Goal: Task Accomplishment & Management: Use online tool/utility

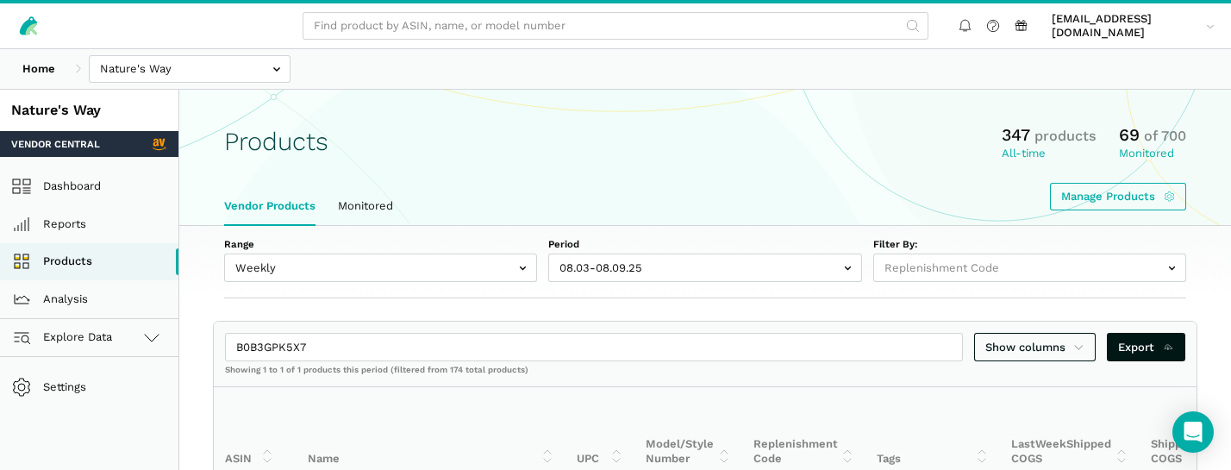
select select "Weekly"
select select
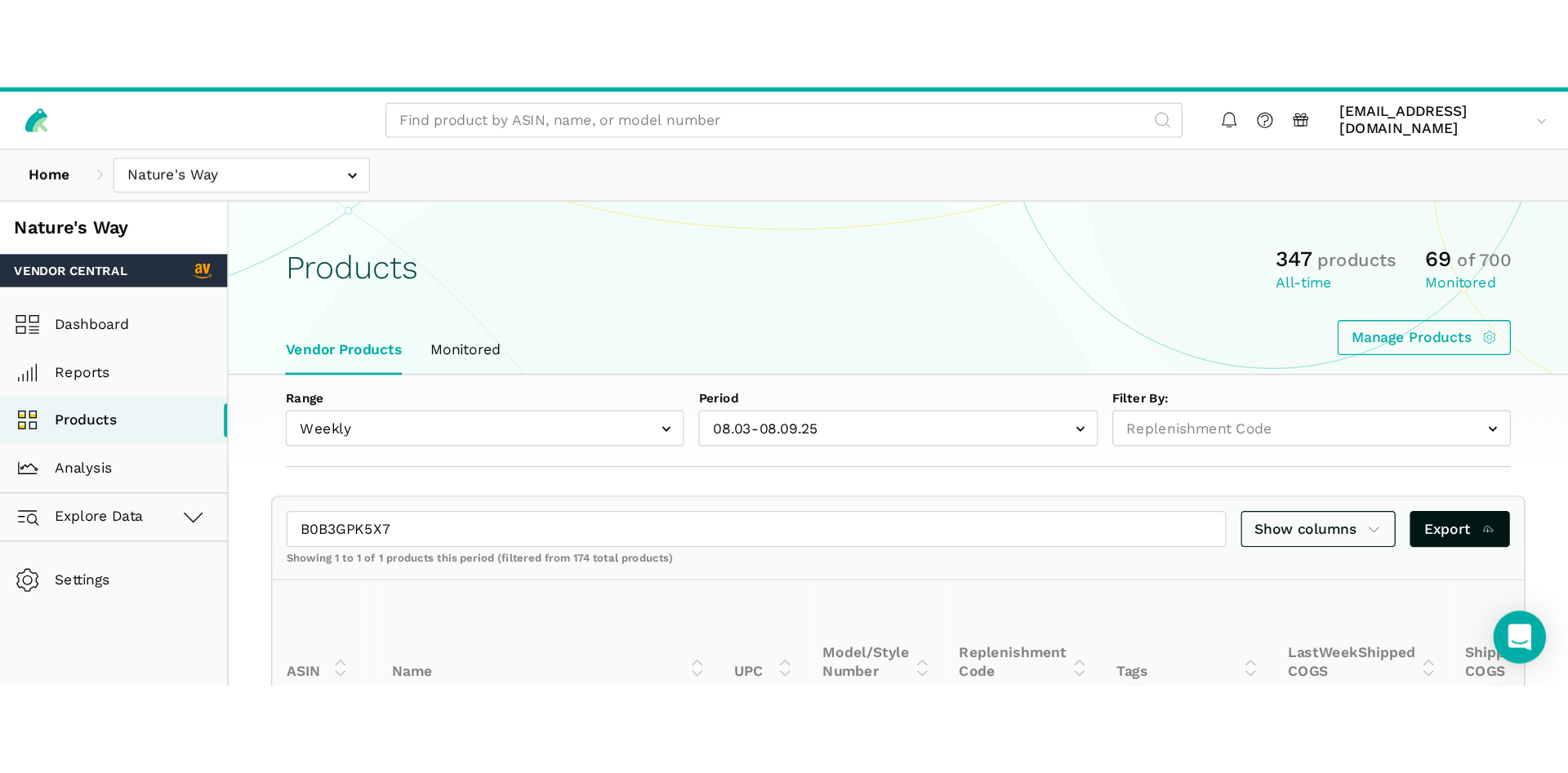
scroll to position [0, 181]
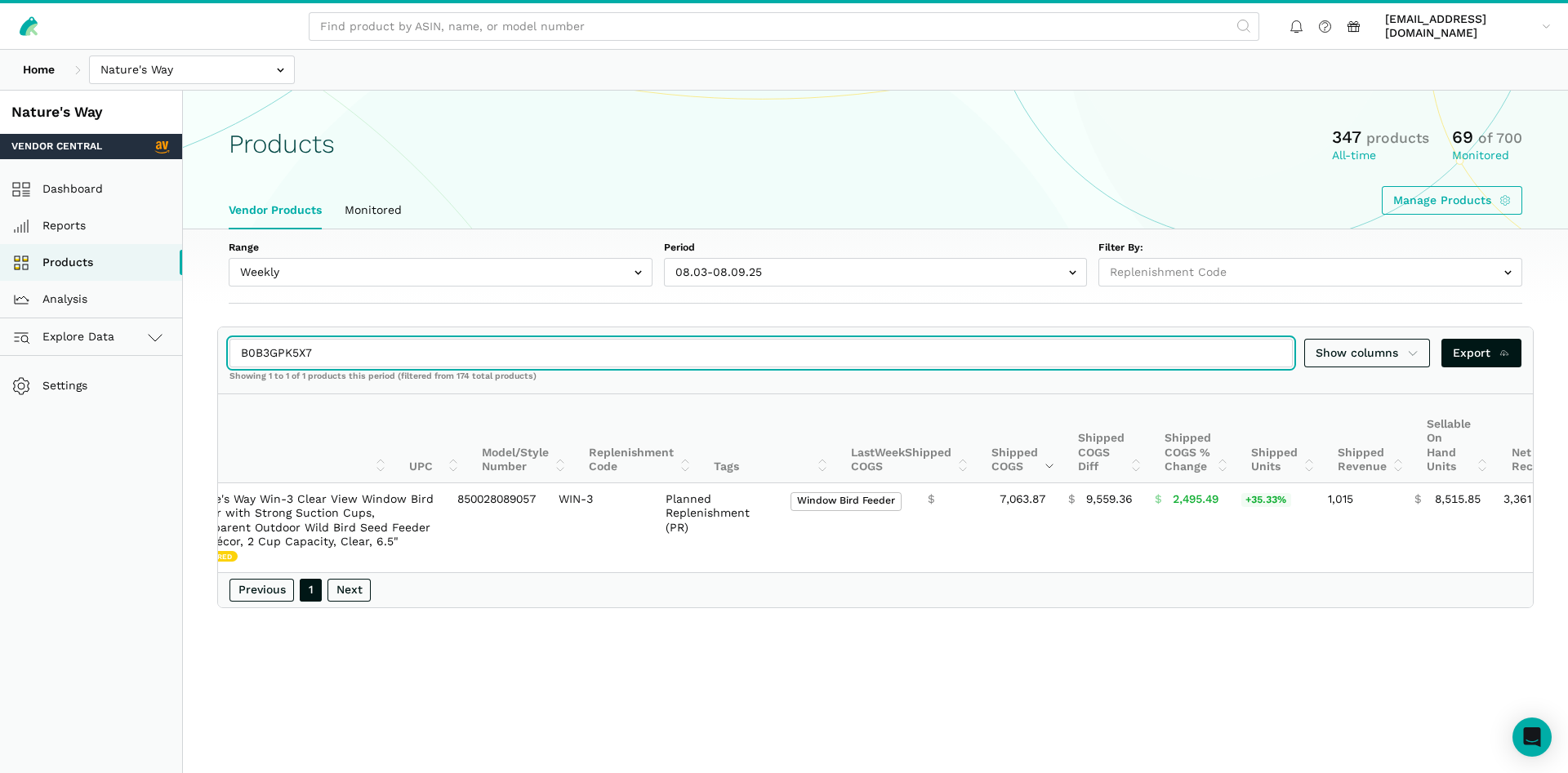
drag, startPoint x: 353, startPoint y: 350, endPoint x: 231, endPoint y: 348, distance: 122.0
click at [231, 348] on input "B0B3GPK5X7" at bounding box center [761, 353] width 1064 height 28
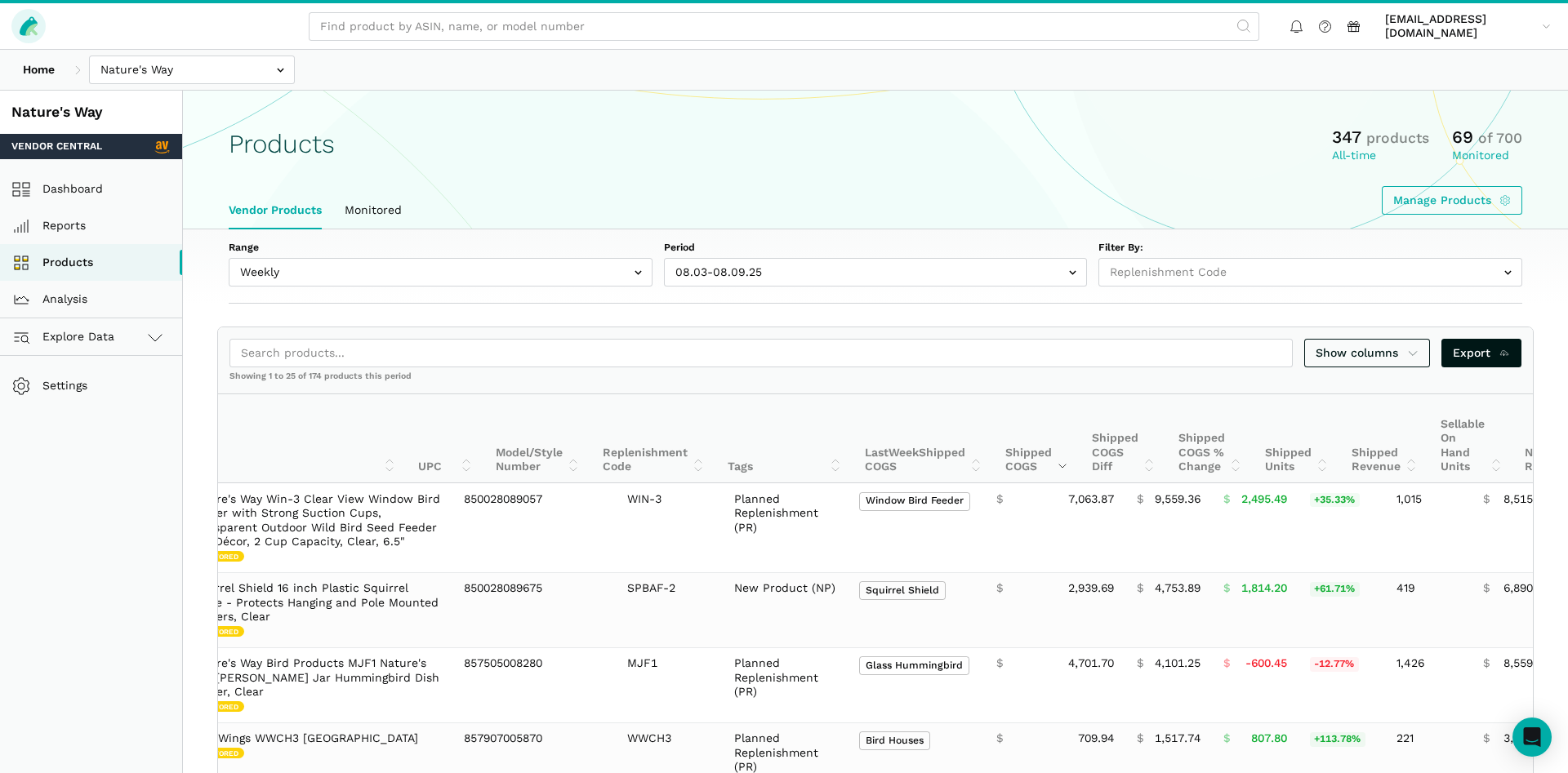
click at [29, 32] on icon at bounding box center [31, 29] width 12 height 12
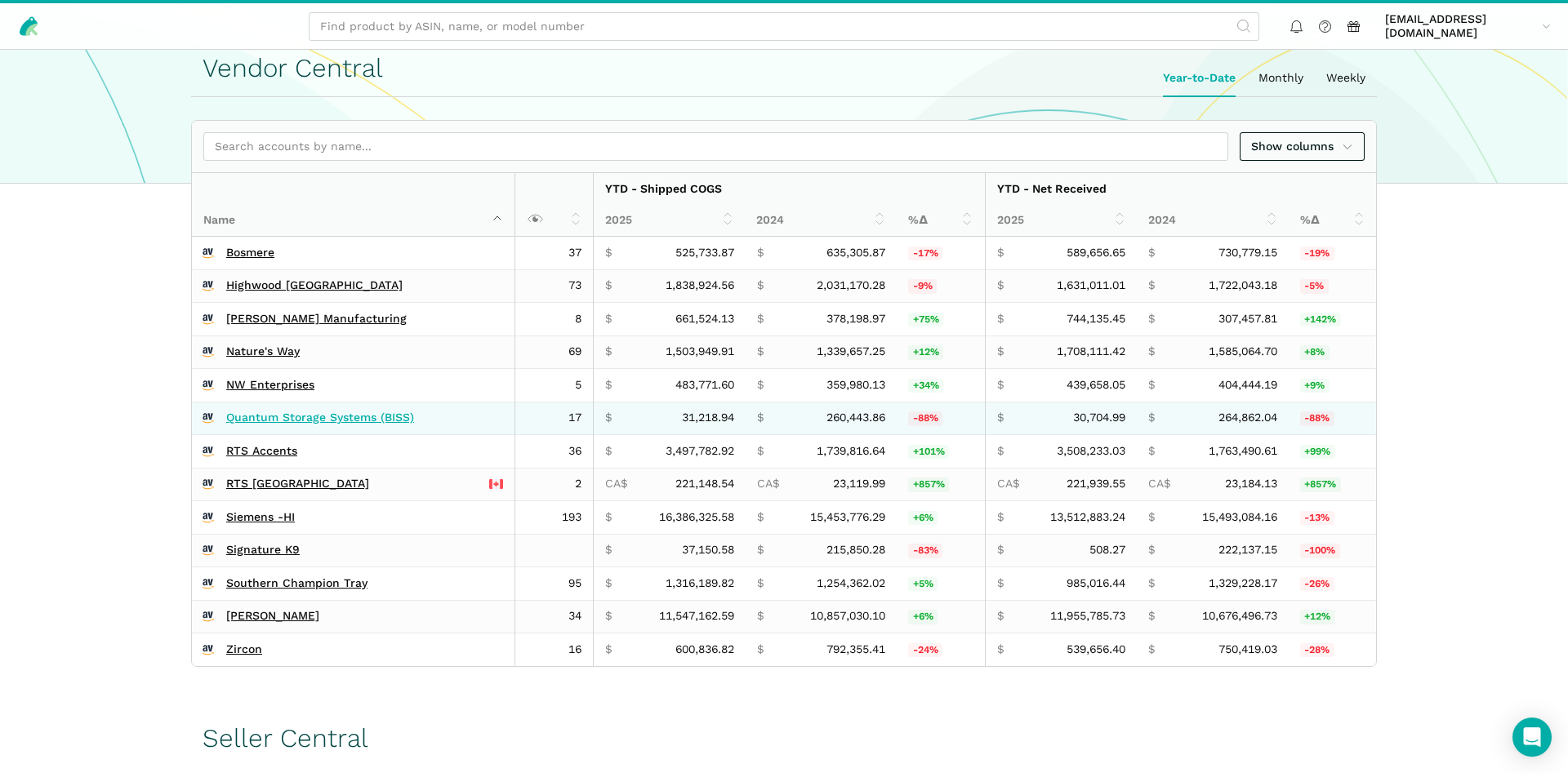
scroll to position [308, 0]
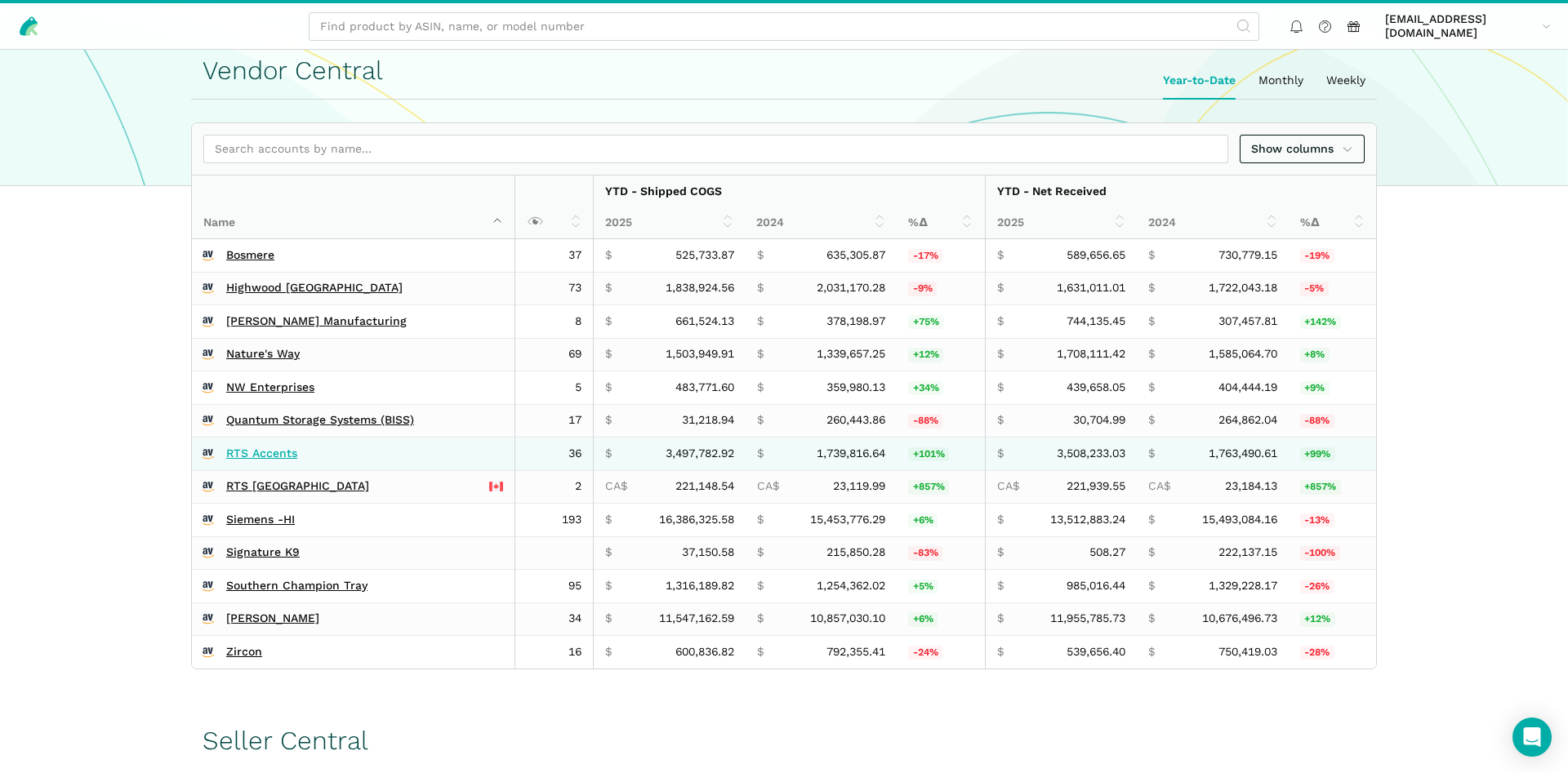
click at [263, 454] on link "RTS Accents" at bounding box center [261, 455] width 71 height 15
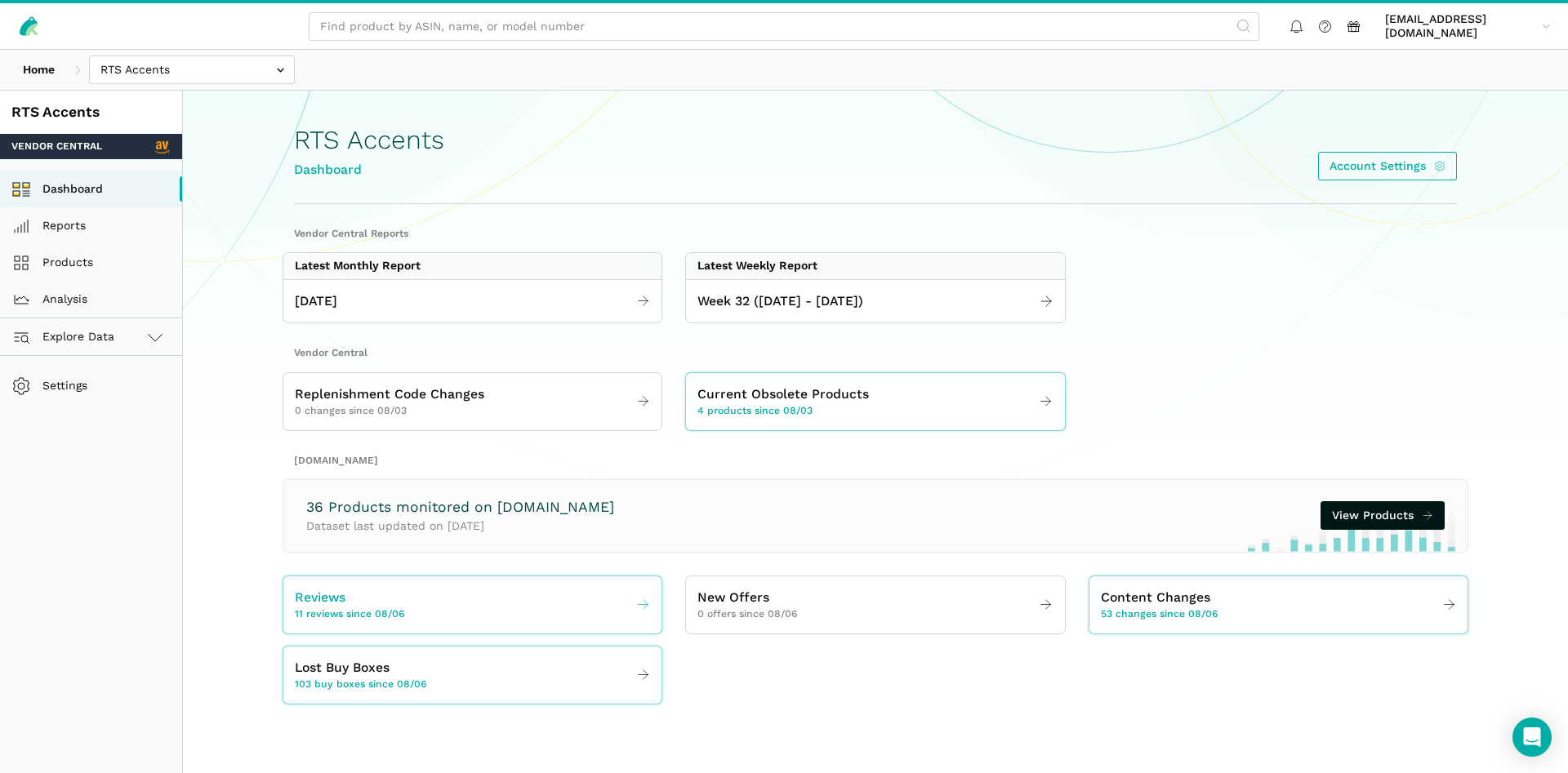
click at [360, 599] on div "Reviews 11 reviews since 08/06" at bounding box center [350, 605] width 110 height 34
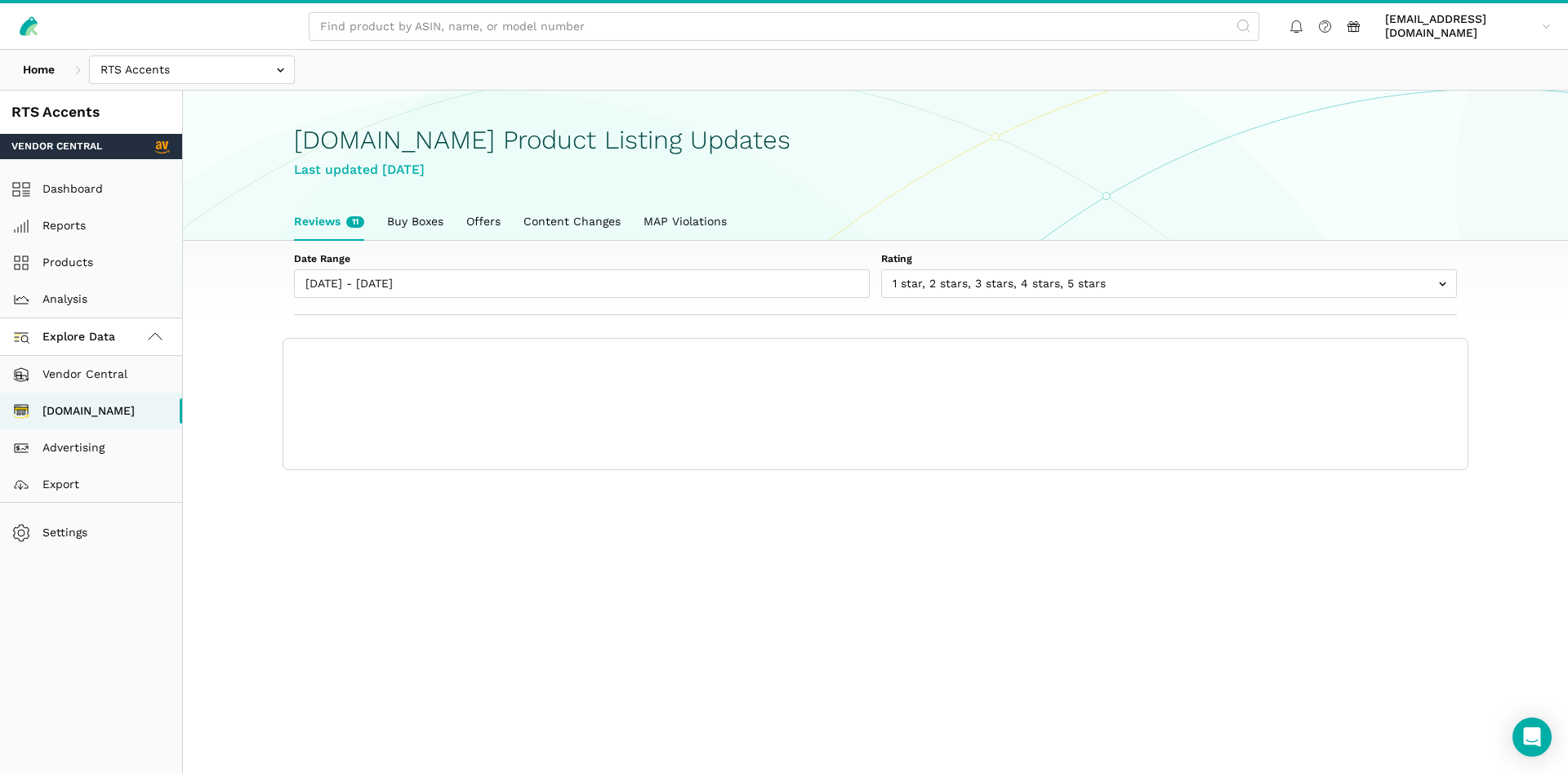
scroll to position [6, 0]
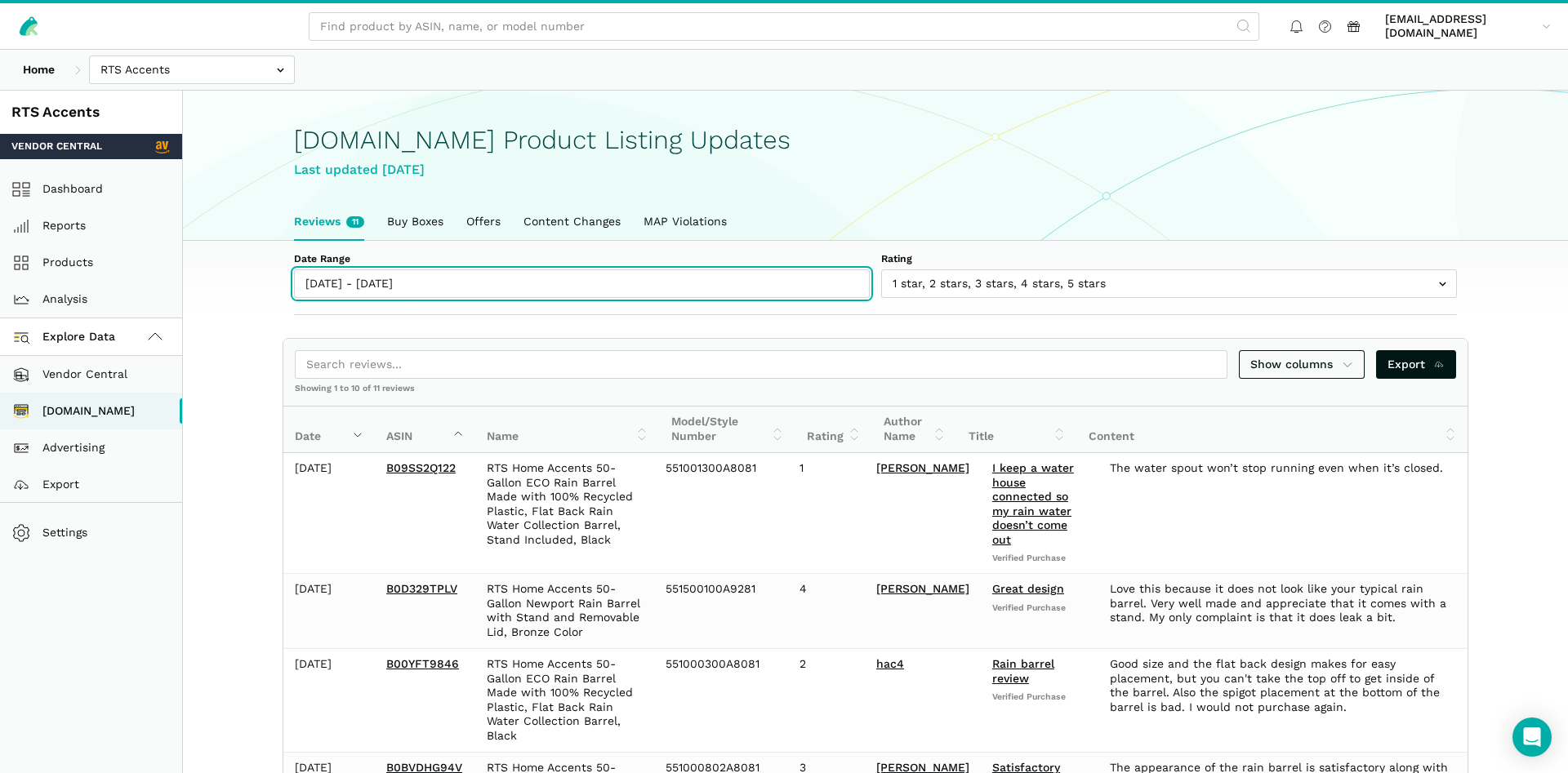
type input "[DATE]"
click at [399, 285] on input "[DATE] - [DATE]" at bounding box center [582, 284] width 576 height 28
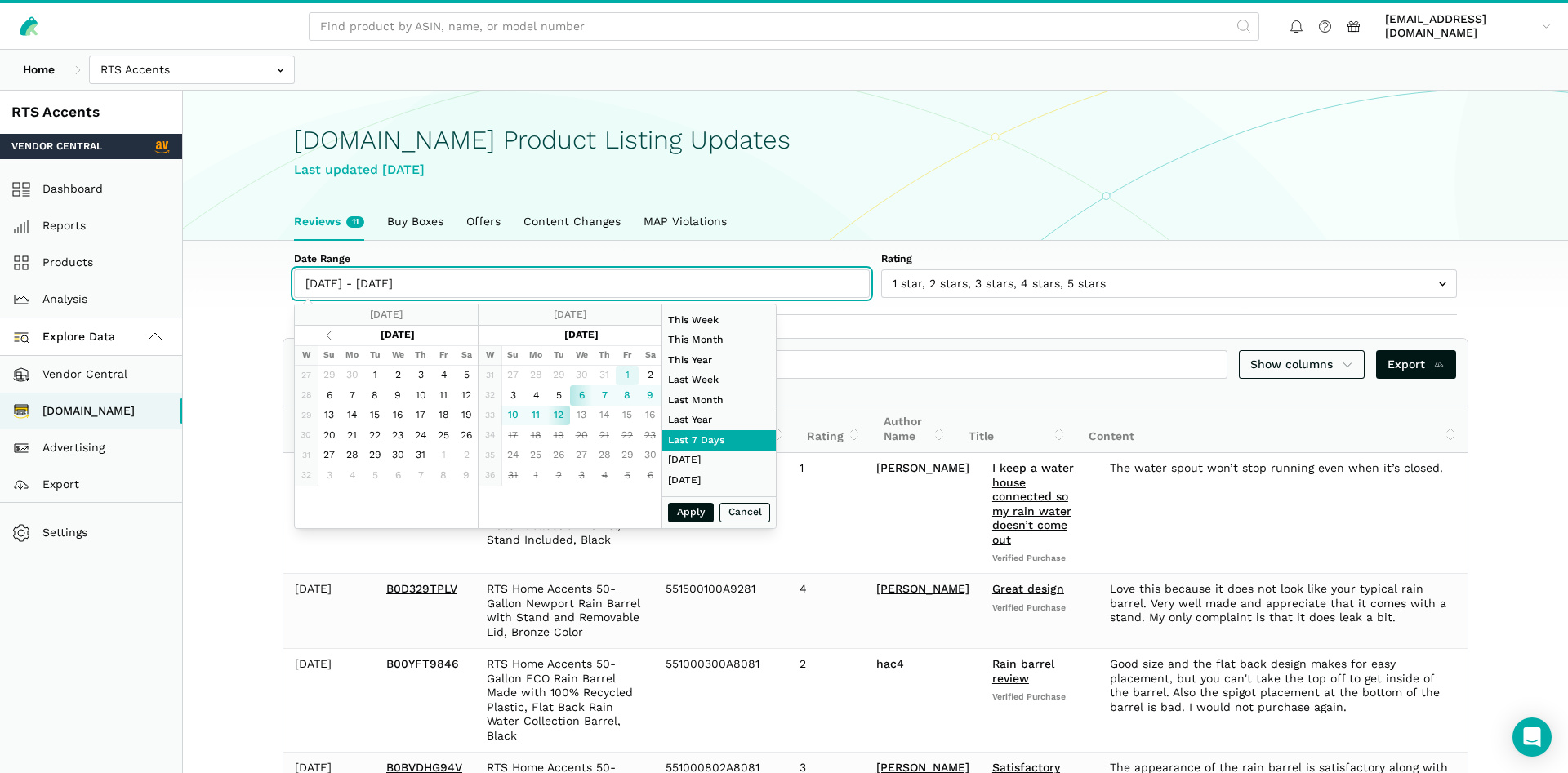
type input "[DATE]"
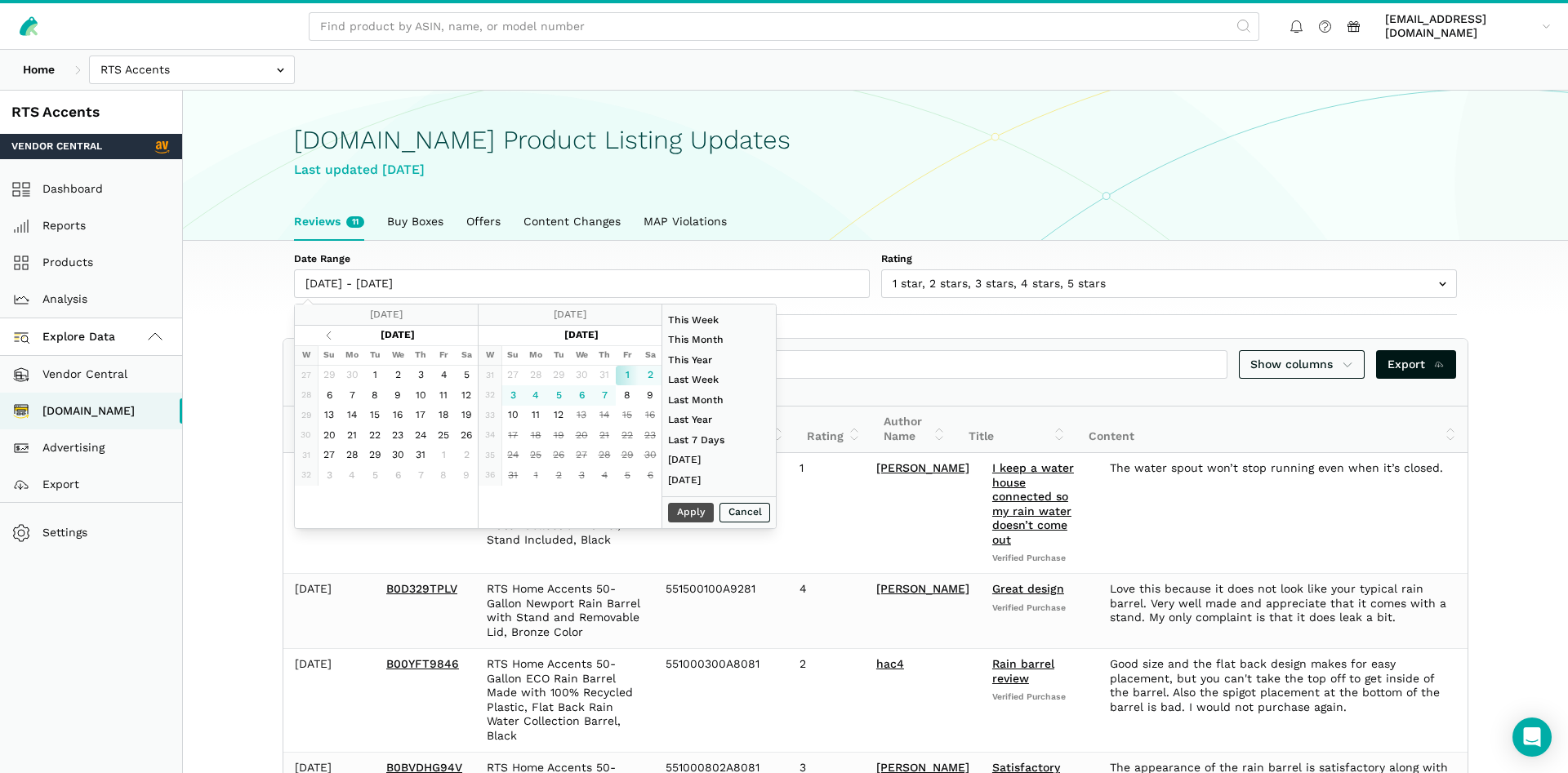
type input "[DATE]"
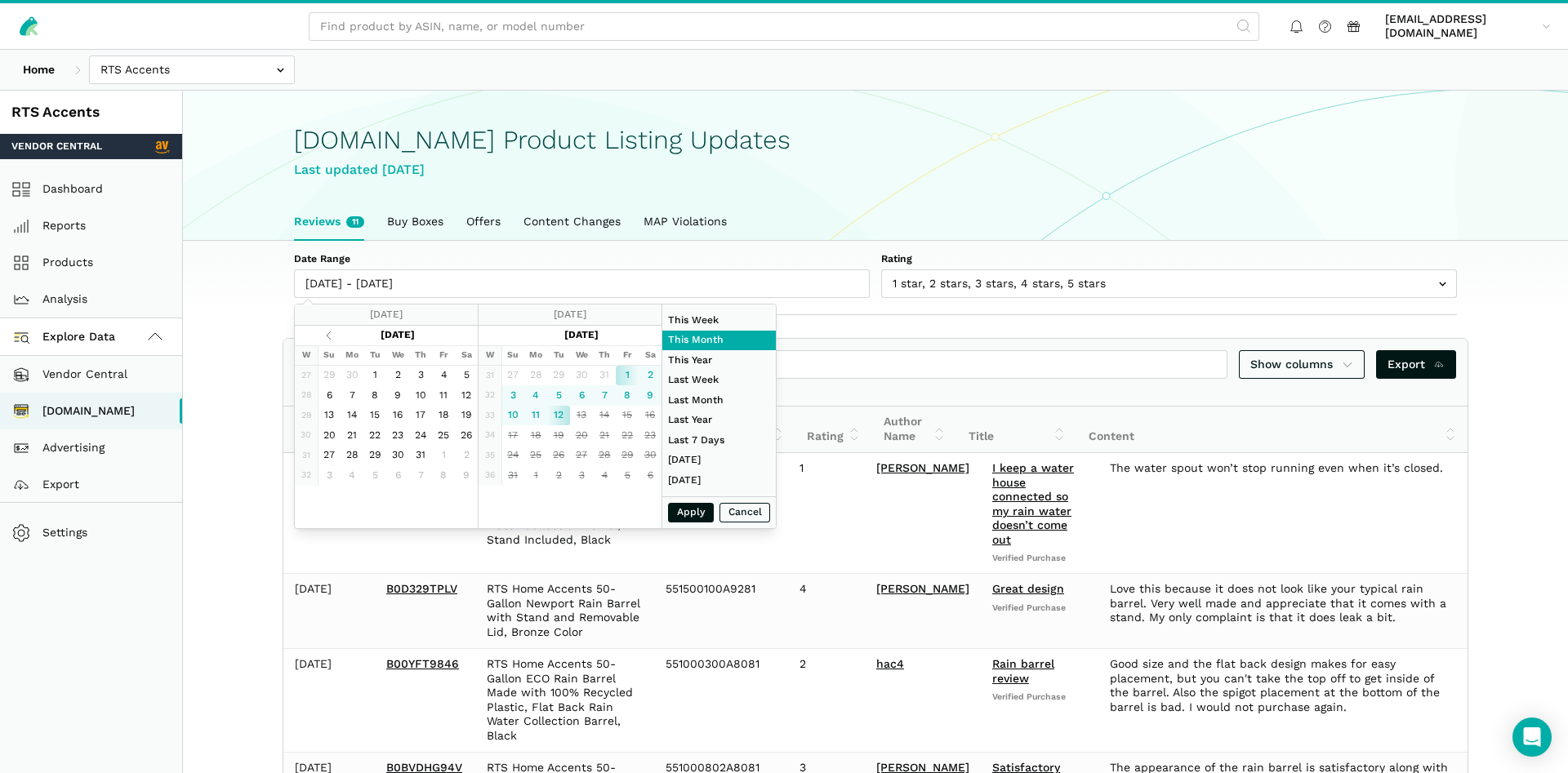
type input "[DATE]"
click at [709, 514] on button "Apply" at bounding box center [691, 513] width 45 height 21
type input "[DATE] - [DATE]"
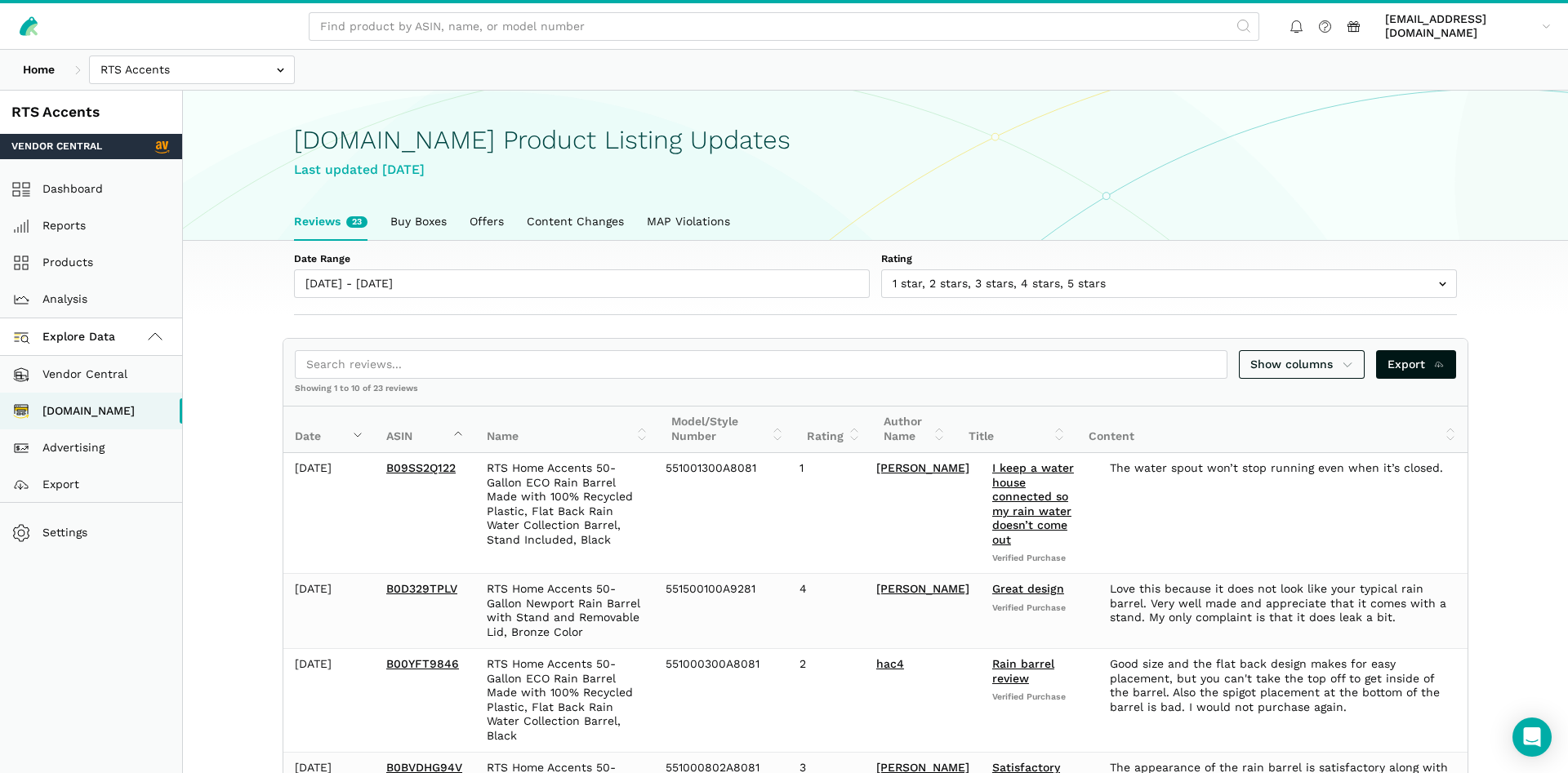
click at [999, 297] on div "Date Range 08/01/2025 - 08/12/2025 Rating 1 star 2 stars 3 stars 4 stars 5 stars" at bounding box center [875, 278] width 1254 height 74
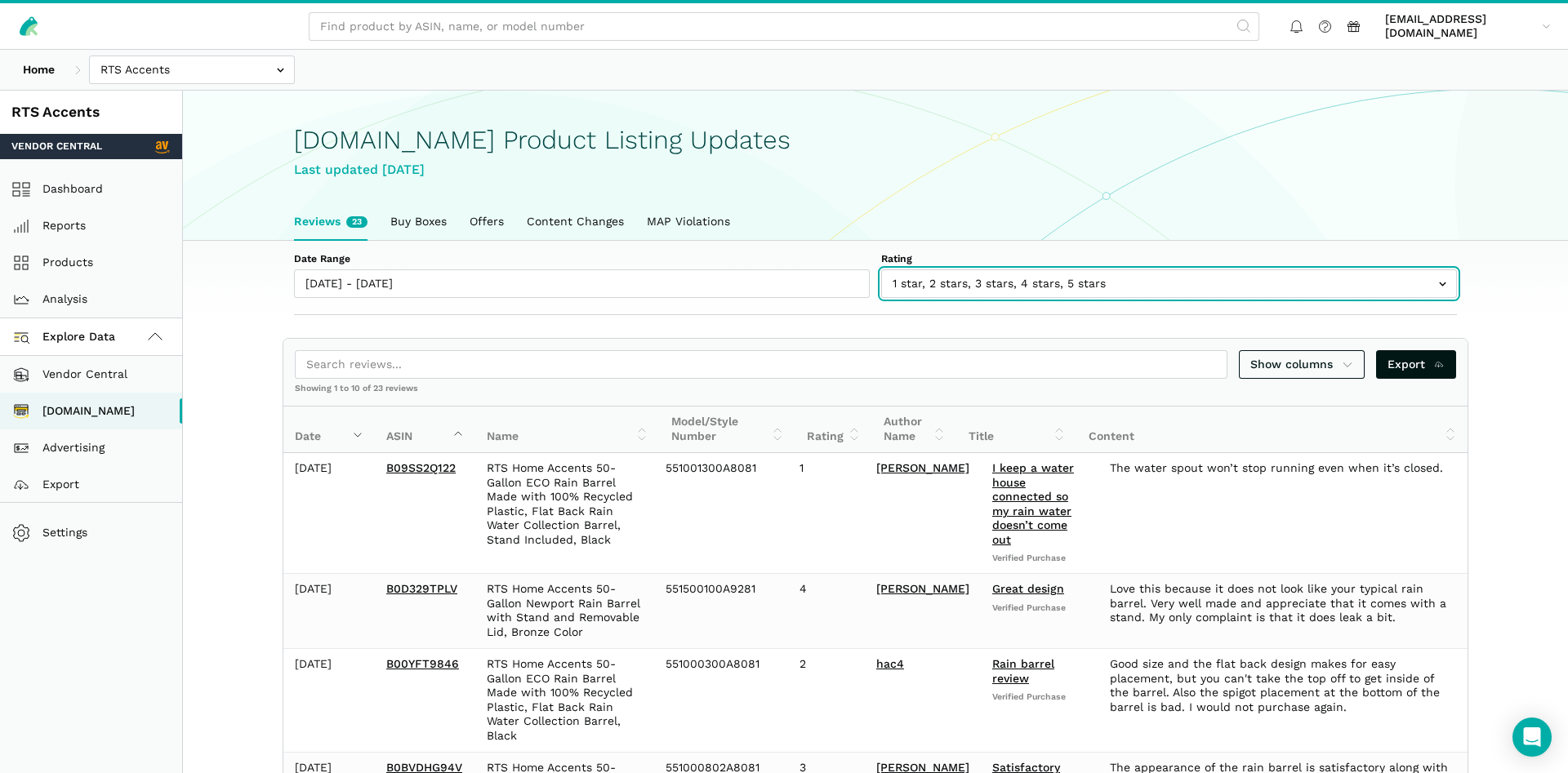
click at [999, 288] on input "text" at bounding box center [1169, 284] width 576 height 28
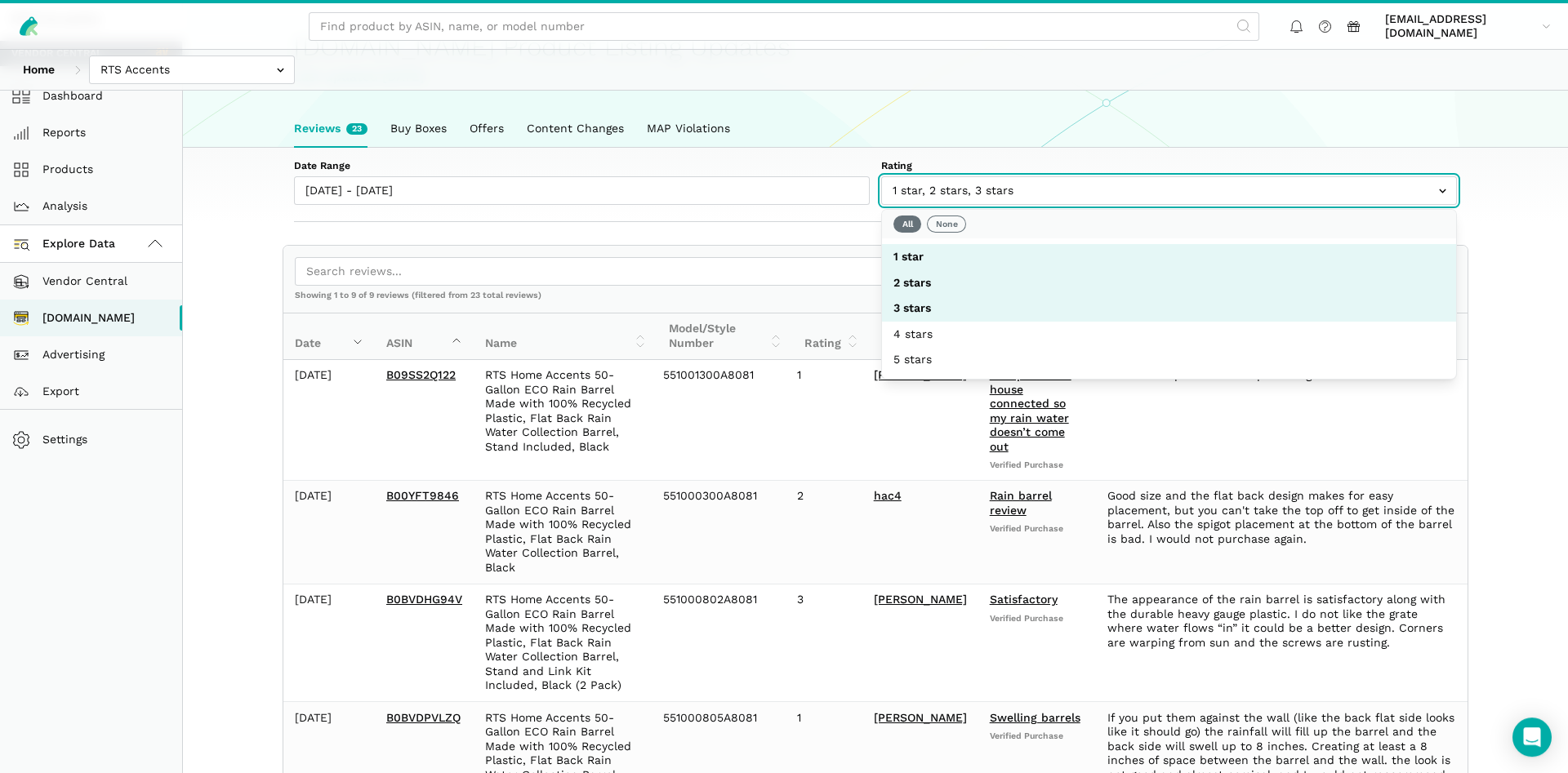
scroll to position [30, 0]
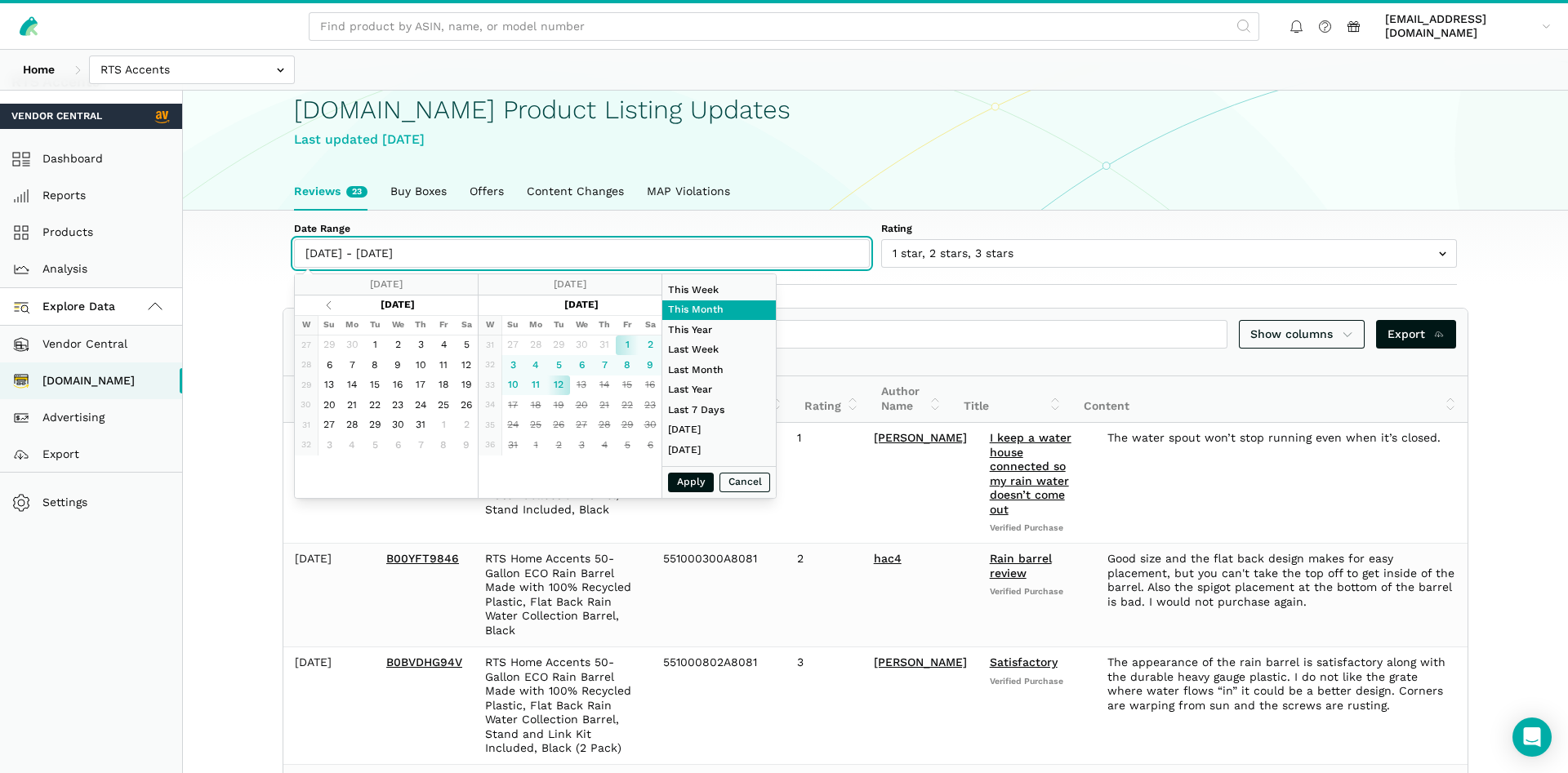
click at [475, 253] on input "08/01/2025 - 08/12/2025" at bounding box center [582, 254] width 576 height 28
type input "08/03/2025"
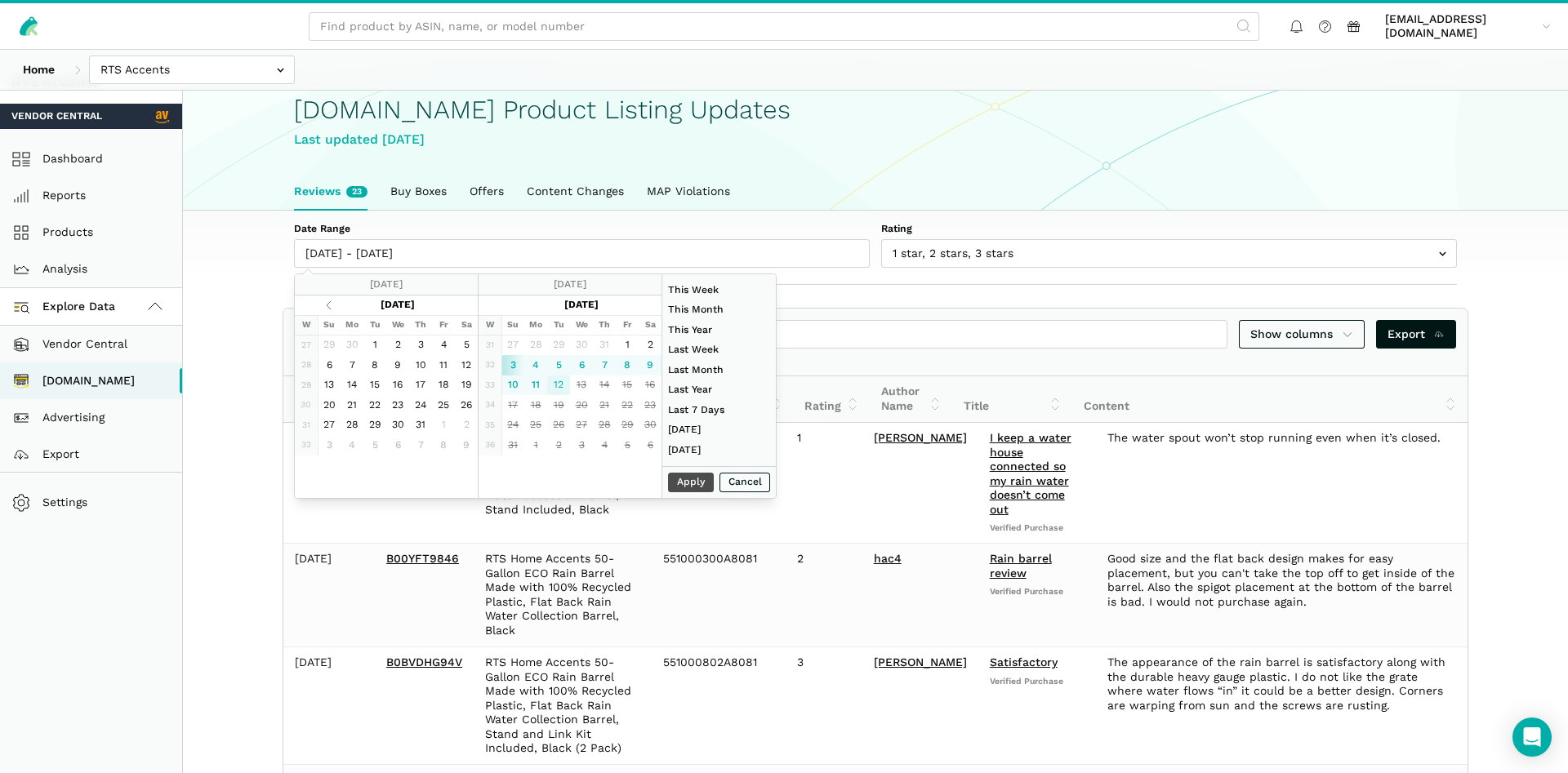
type input "08/12/2025"
type input "08/03/2025"
click at [692, 477] on button "Apply" at bounding box center [691, 483] width 45 height 21
type input "08/03/2025 - 08/12/2025"
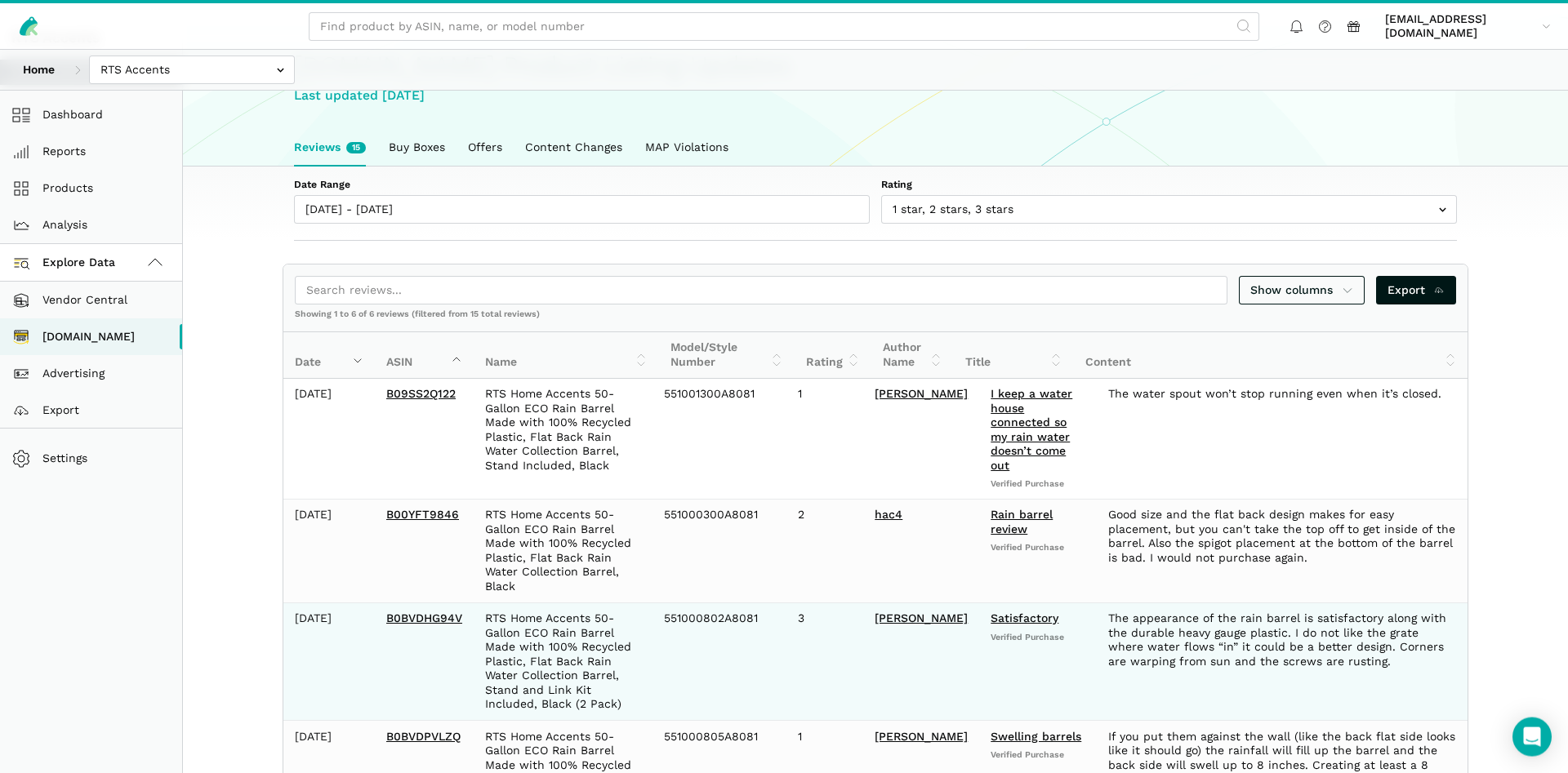
scroll to position [66, 0]
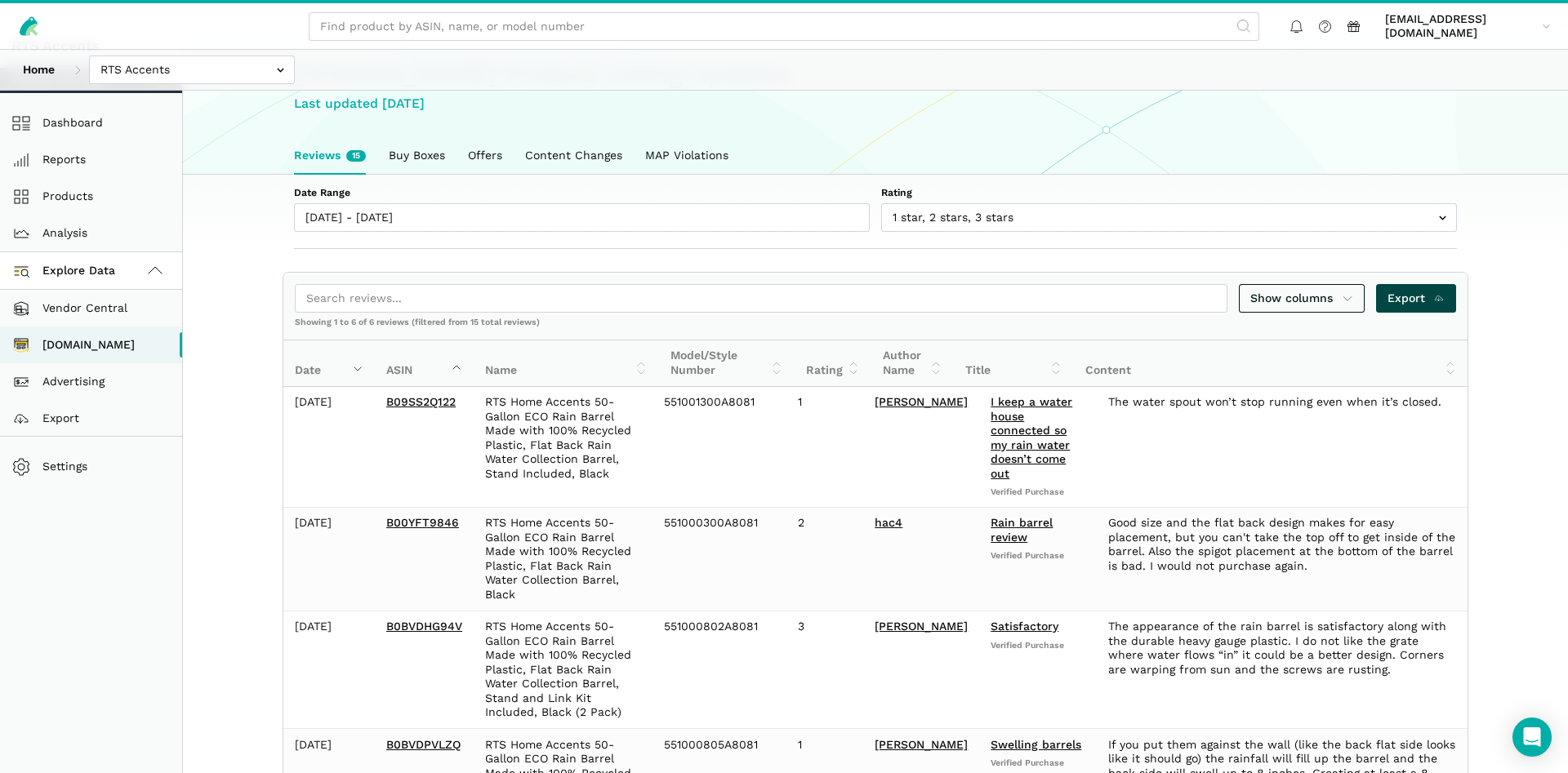
click at [1433, 297] on span "Export" at bounding box center [1416, 298] width 58 height 17
